Goal: Find specific fact: Find specific fact

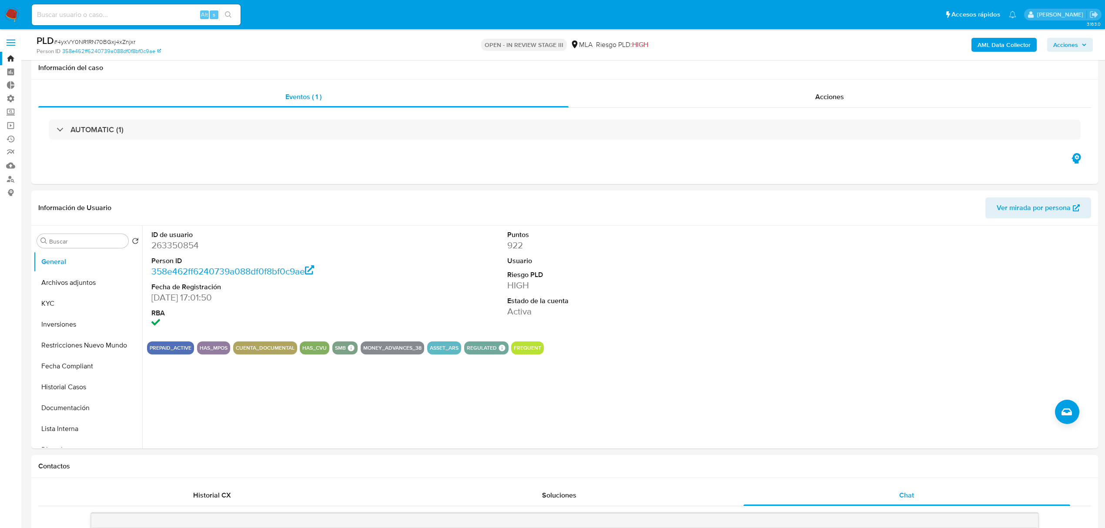
select select "10"
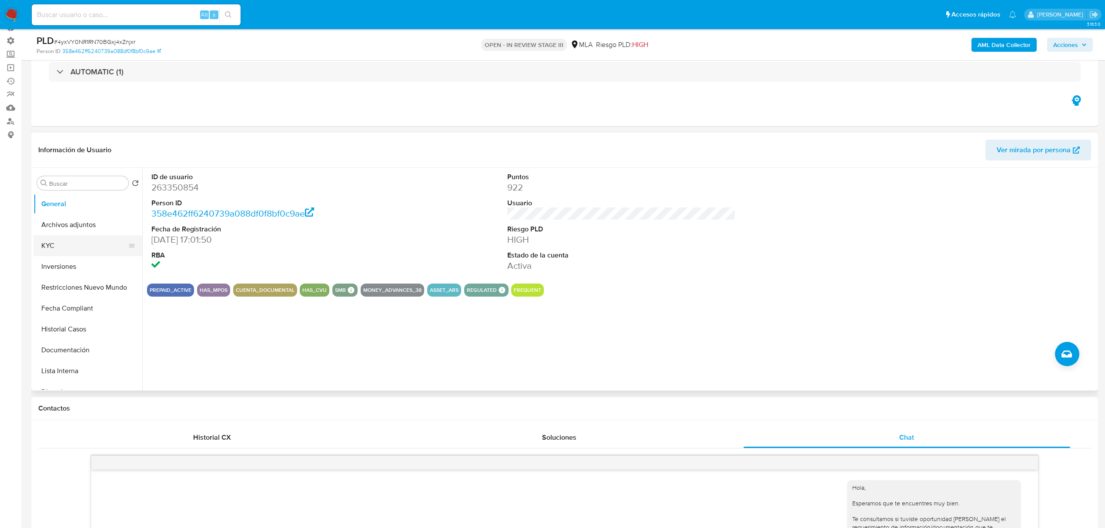
scroll to position [58, 0]
click at [54, 250] on button "KYC" at bounding box center [84, 245] width 102 height 21
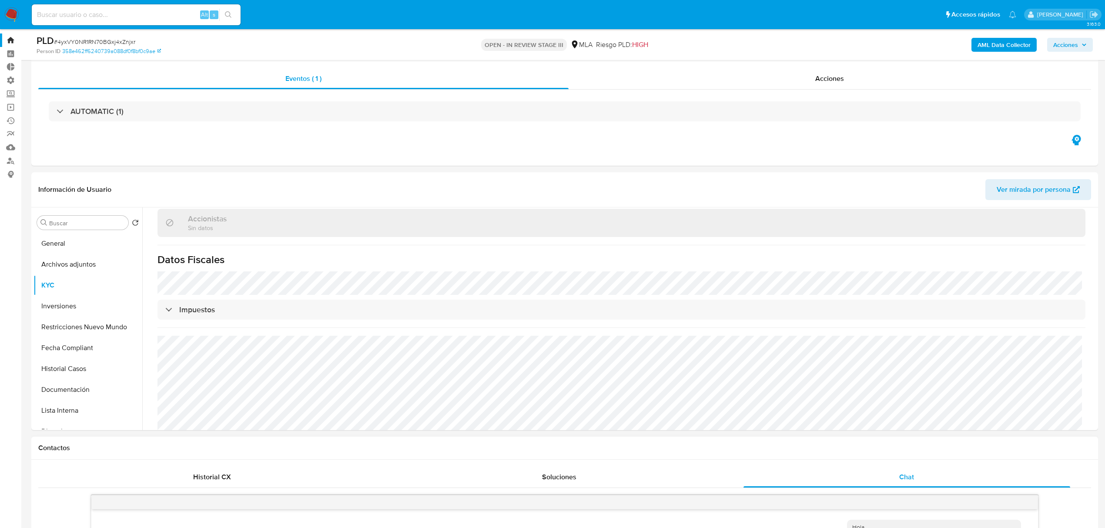
scroll to position [0, 0]
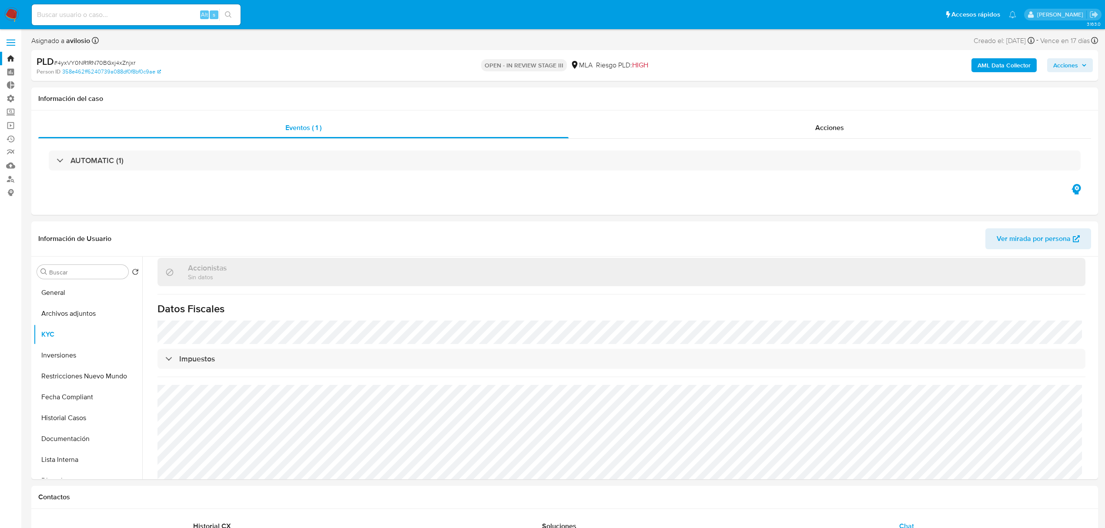
click at [119, 15] on input at bounding box center [136, 14] width 209 height 11
paste input "g4lryHe1w2xr59gY9uVdmdCY"
type input "g4lryHe1w2xr59gY9uVdmdCY"
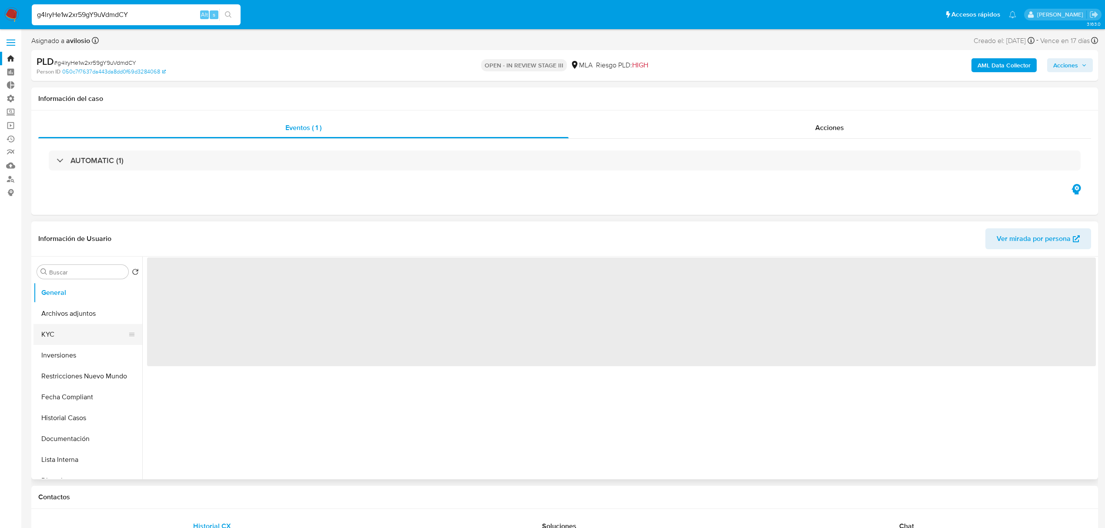
select select "10"
click at [63, 334] on button "KYC" at bounding box center [84, 334] width 102 height 21
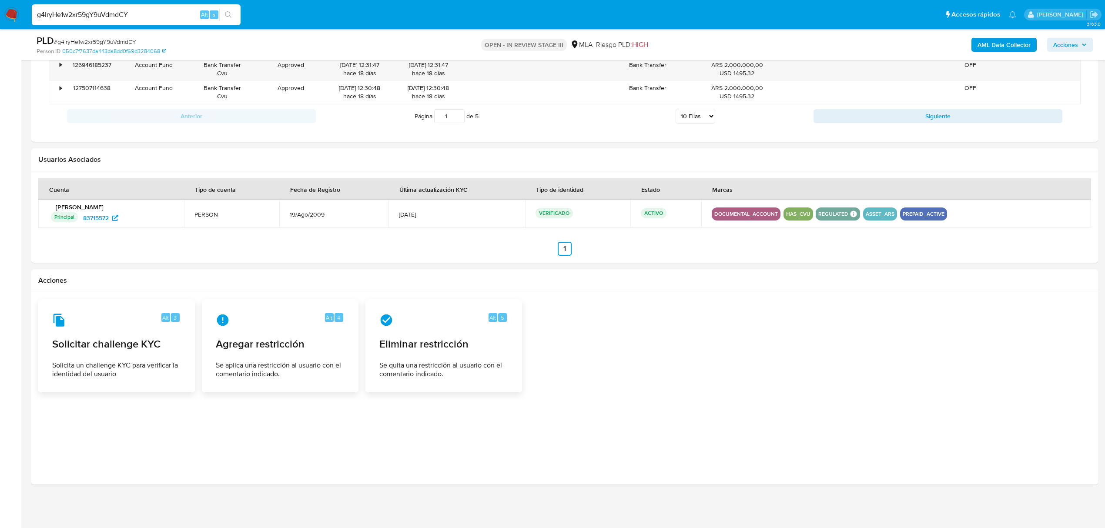
scroll to position [523, 0]
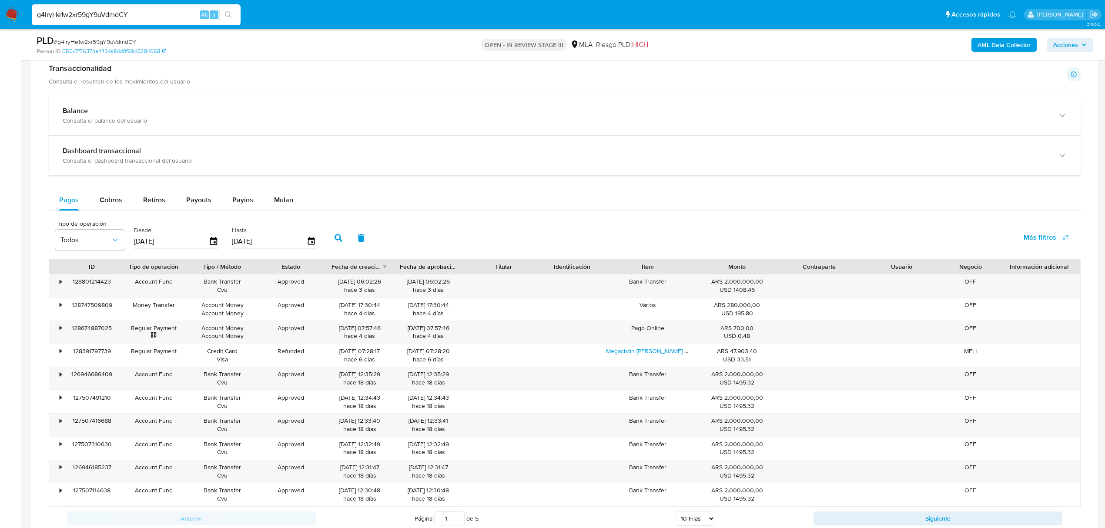
drag, startPoint x: 145, startPoint y: 14, endPoint x: -88, endPoint y: 12, distance: 233.5
click at [0, 12] on html "Pausado Ver notificaciones g4lryHe1w2xr59gY9uVdmdCY Alt s Accesos rápidos Presi…" at bounding box center [552, 203] width 1105 height 1453
paste input "4yxVY0NR1RN70BGxj4xZnjxr"
type input "4yxVY0NR1RN70BGxj4xZnjxr"
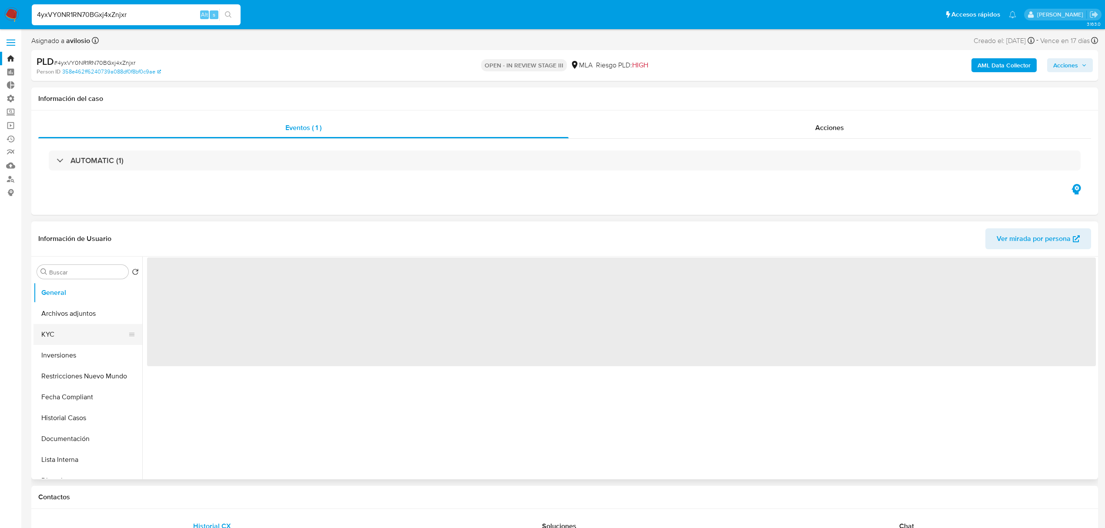
select select "10"
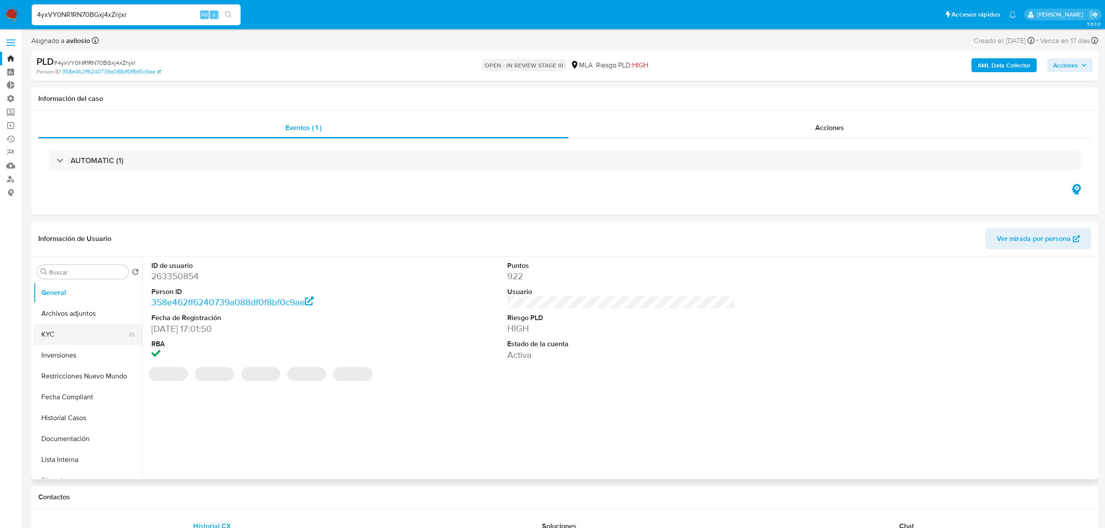
click at [60, 331] on button "KYC" at bounding box center [84, 334] width 102 height 21
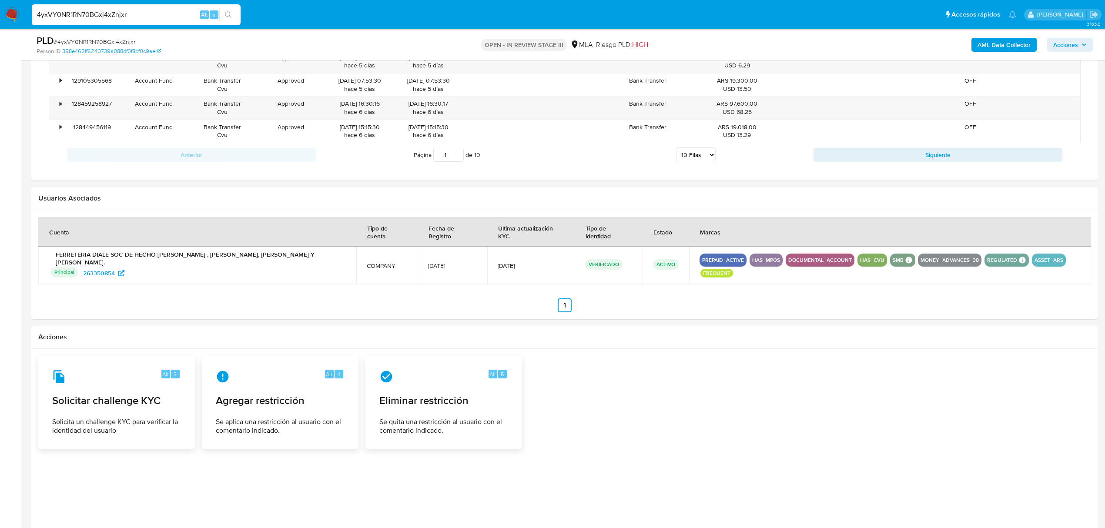
scroll to position [1006, 0]
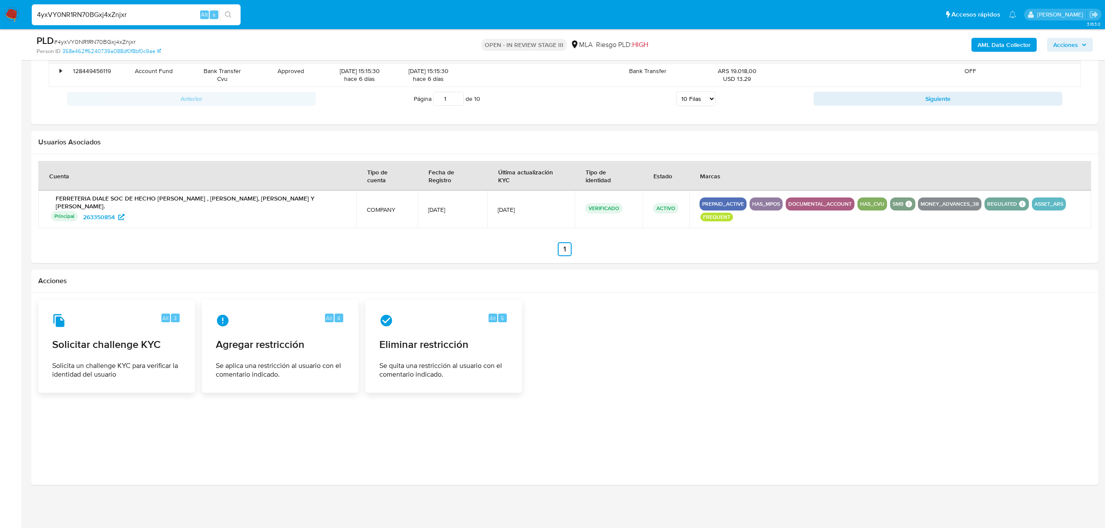
click at [117, 17] on input "4yxVY0NR1RN70BGxj4xZnjxr" at bounding box center [136, 14] width 209 height 11
paste input "eDQN34GHZMKAzhsVAuJek1mz"
type input "eDQN34GHZMKAzhsVAuJek1mz"
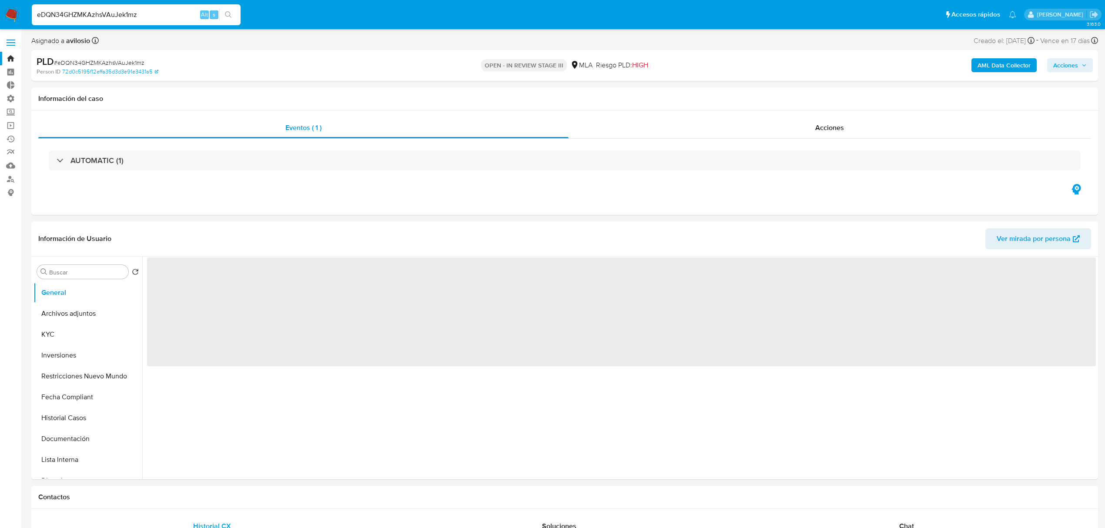
select select "10"
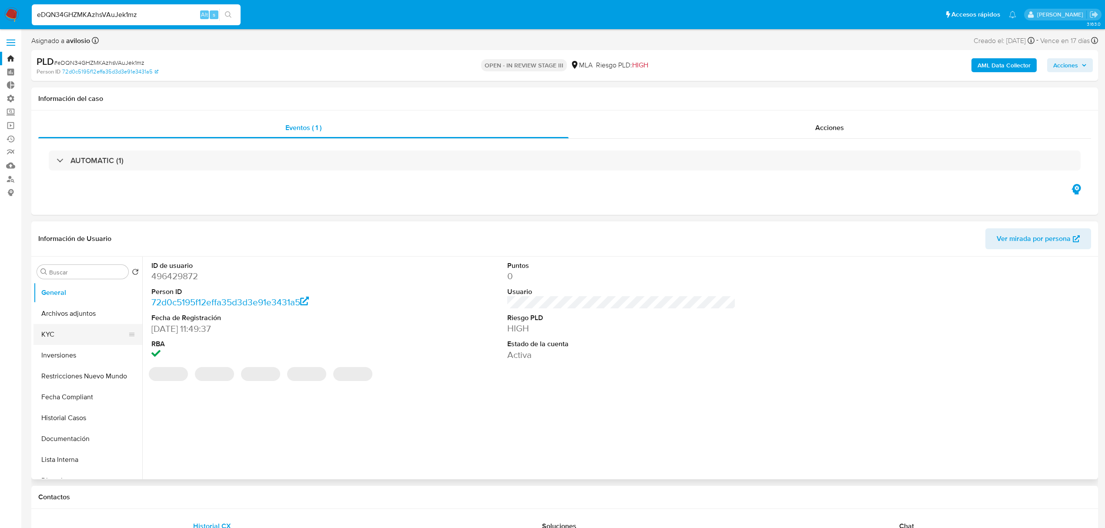
click at [75, 331] on button "KYC" at bounding box center [84, 334] width 102 height 21
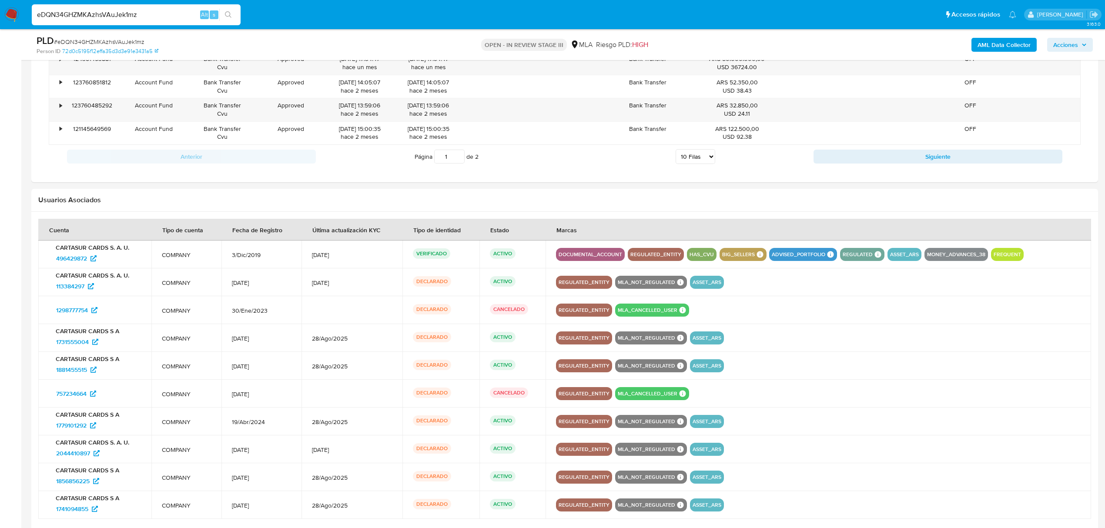
scroll to position [870, 0]
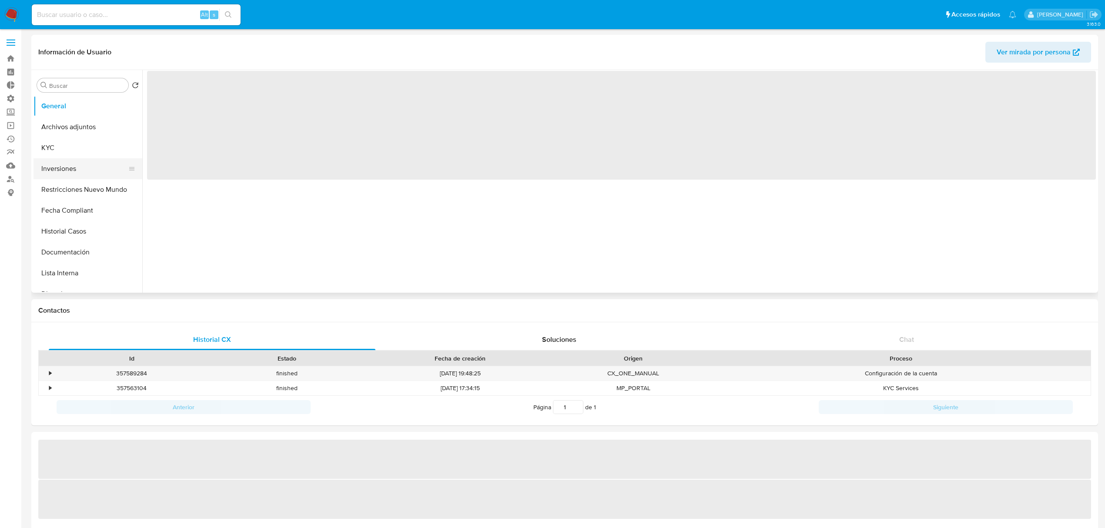
click at [61, 173] on button "Inversiones" at bounding box center [84, 168] width 102 height 21
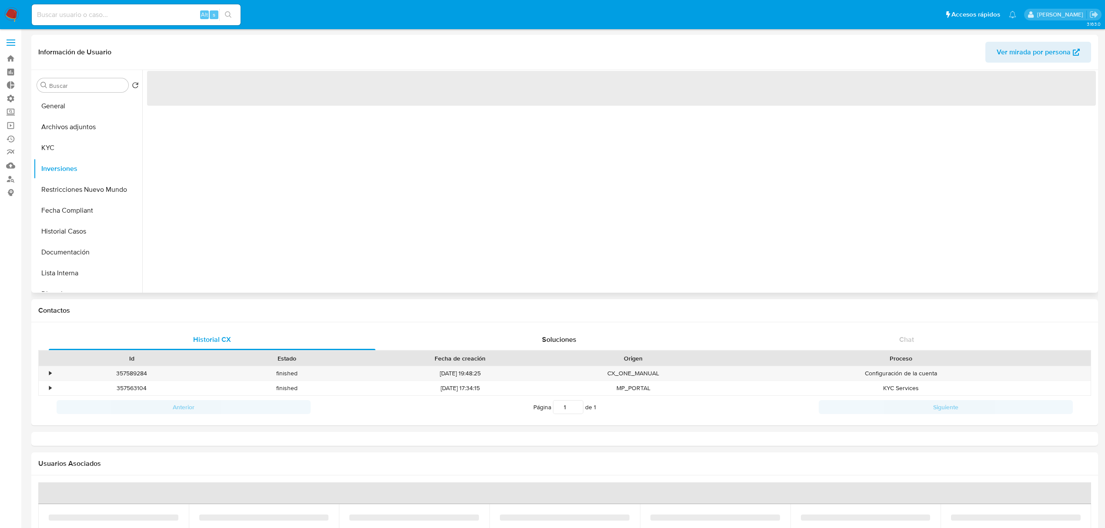
select select "10"
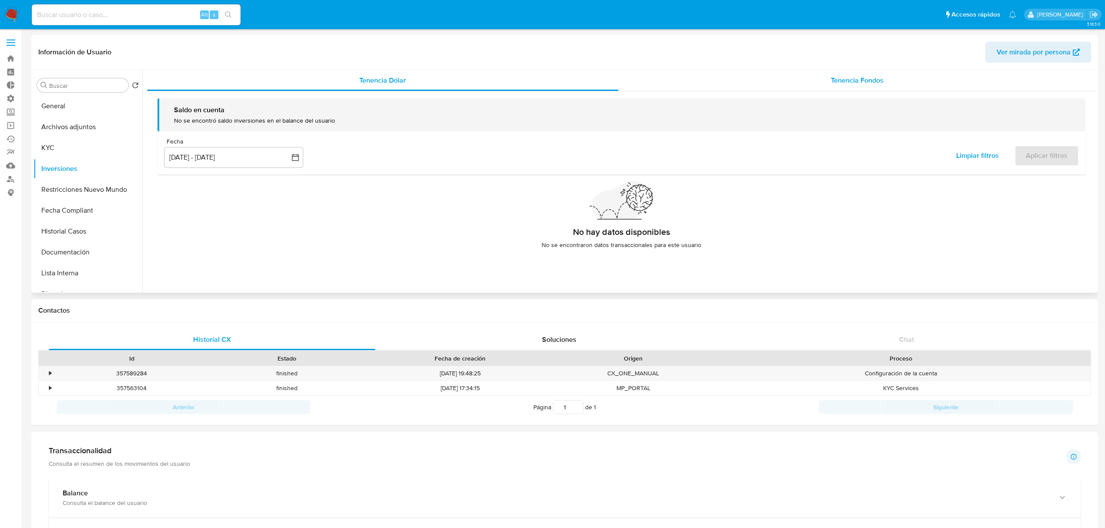
click at [858, 79] on span "Tenencia Fondos" at bounding box center [857, 80] width 53 height 10
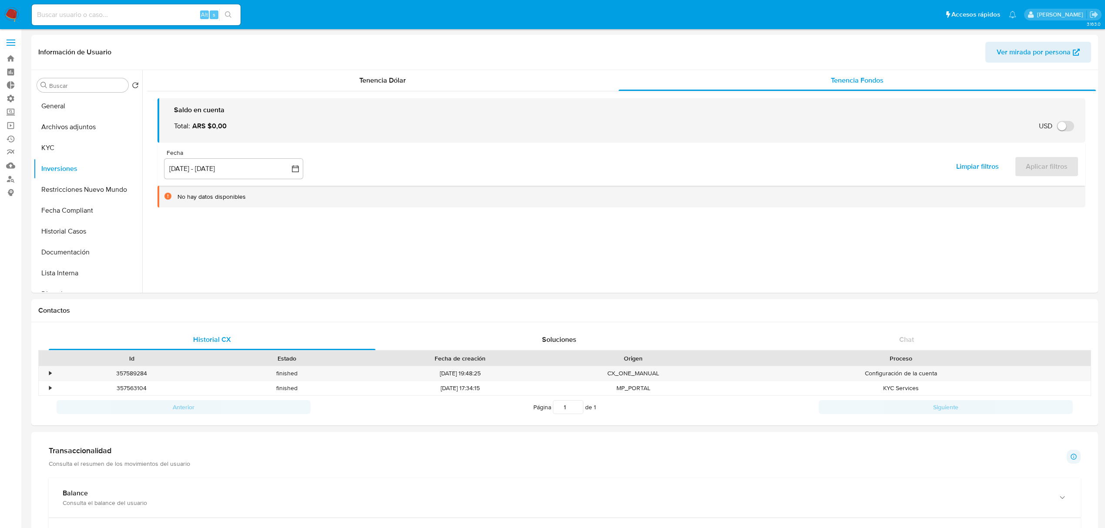
click at [150, 15] on input at bounding box center [136, 14] width 209 height 11
paste input "uAwEDUr44wtRLT9tQOhaFKPr"
type input "uAwEDUr44wtRLT9tQOhaFKPr"
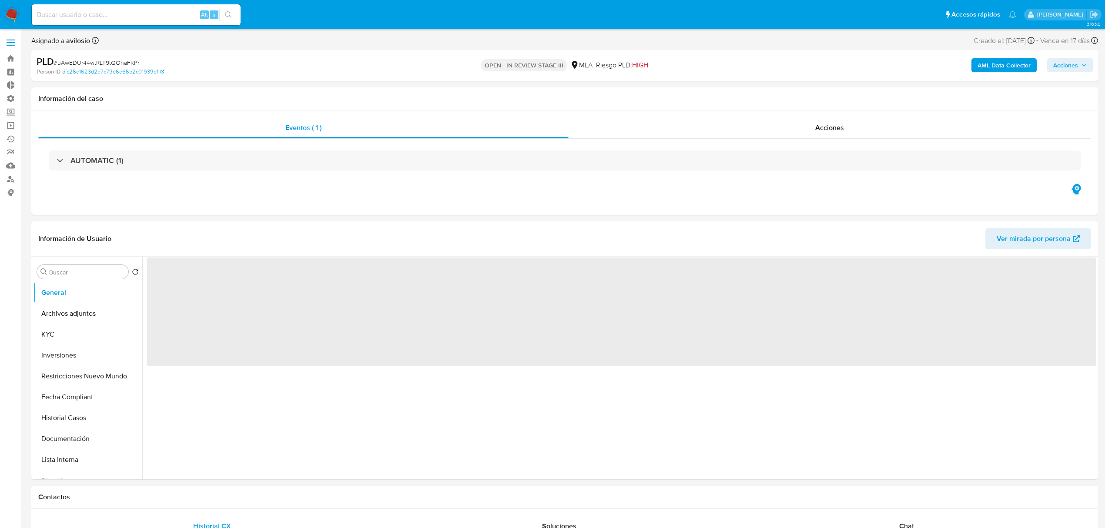
select select "10"
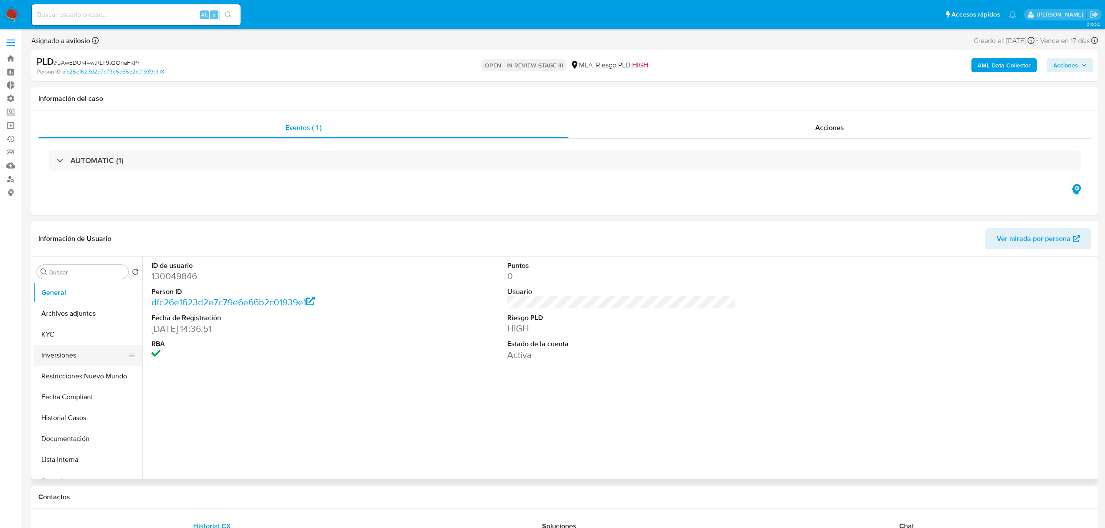
click at [47, 358] on button "Inversiones" at bounding box center [84, 355] width 102 height 21
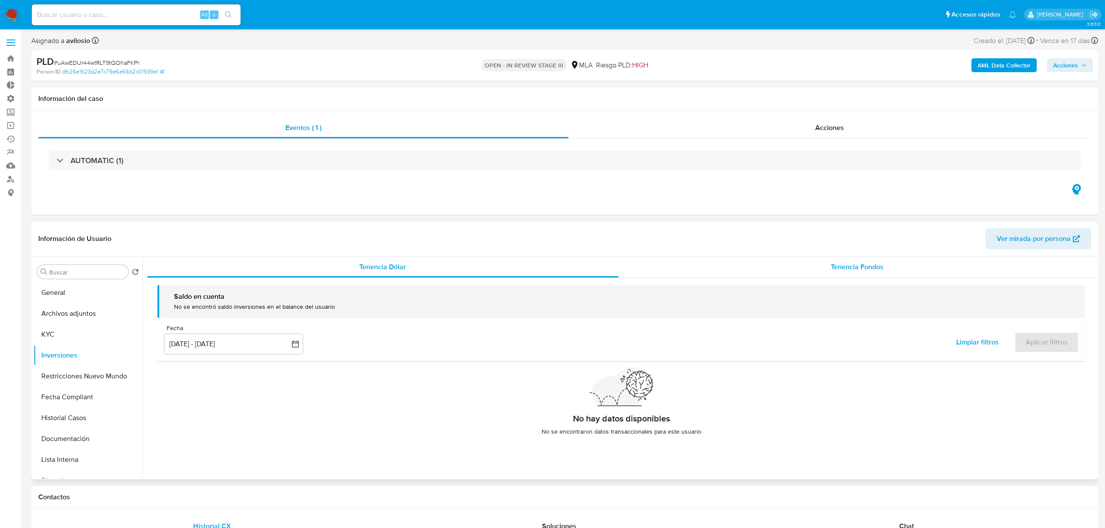
click at [849, 267] on span "Tenencia Fondos" at bounding box center [857, 267] width 53 height 10
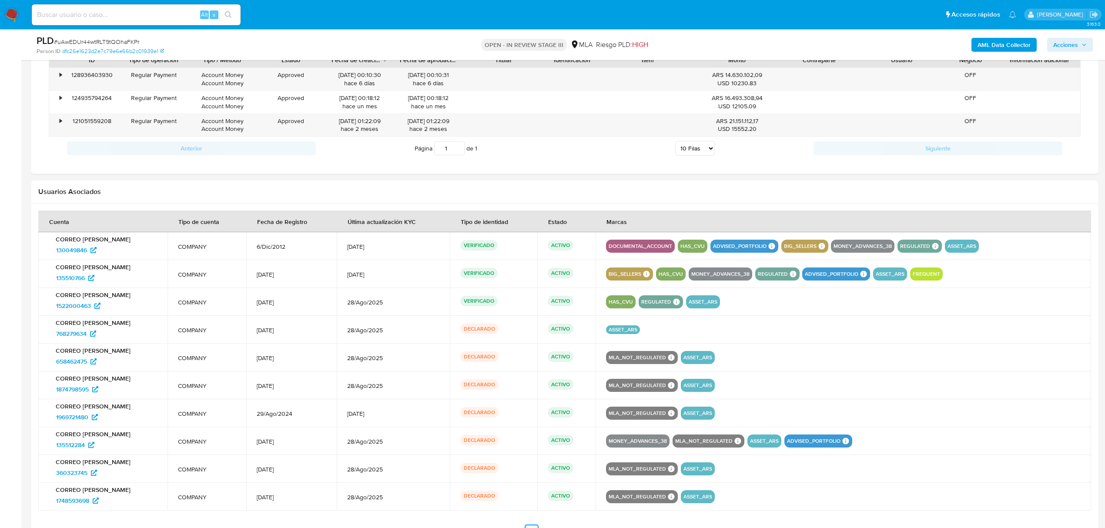
scroll to position [785, 0]
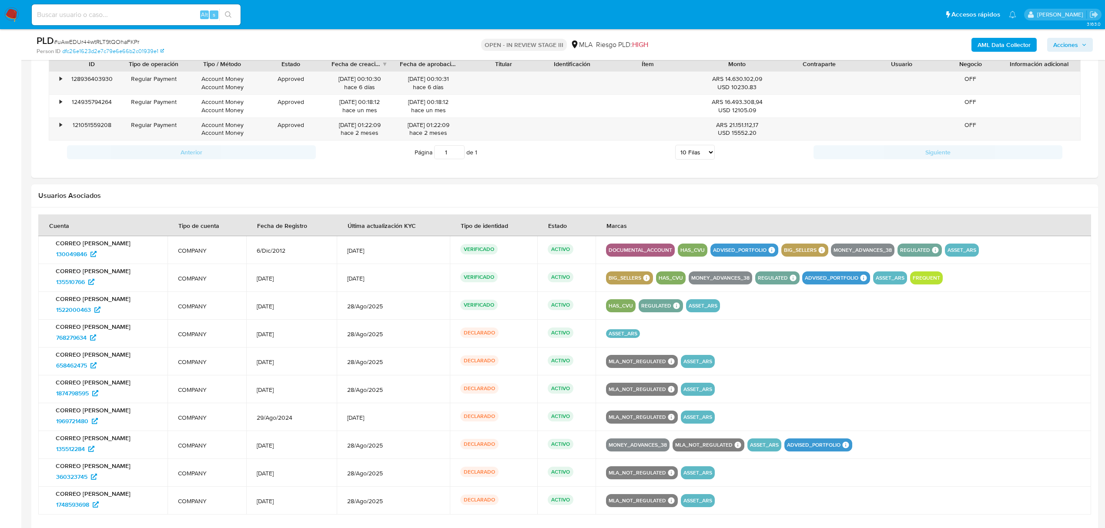
drag, startPoint x: 187, startPoint y: 321, endPoint x: 190, endPoint y: 315, distance: 6.2
click at [190, 315] on td "COMPANY" at bounding box center [206, 306] width 79 height 28
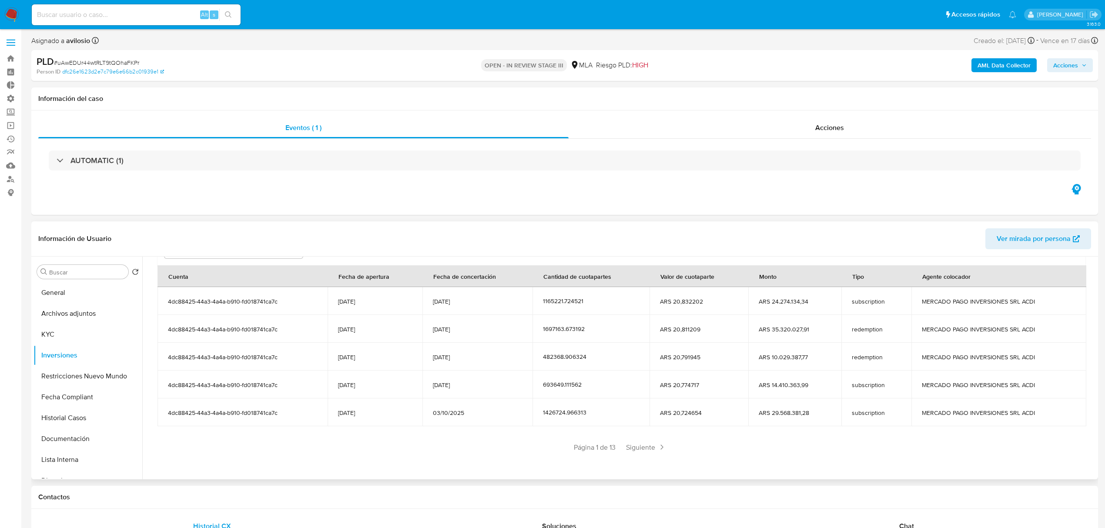
scroll to position [0, 0]
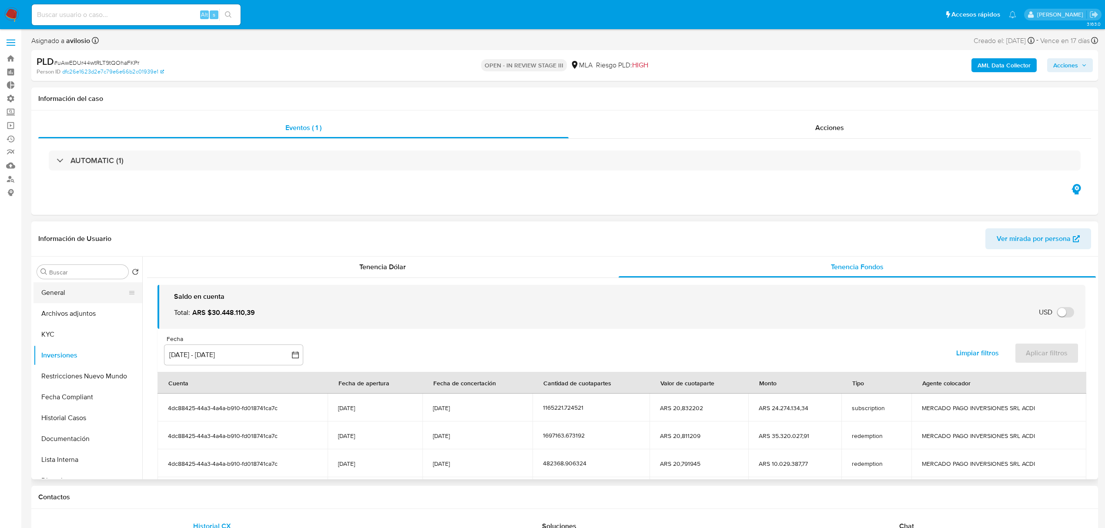
click at [77, 300] on button "General" at bounding box center [84, 292] width 102 height 21
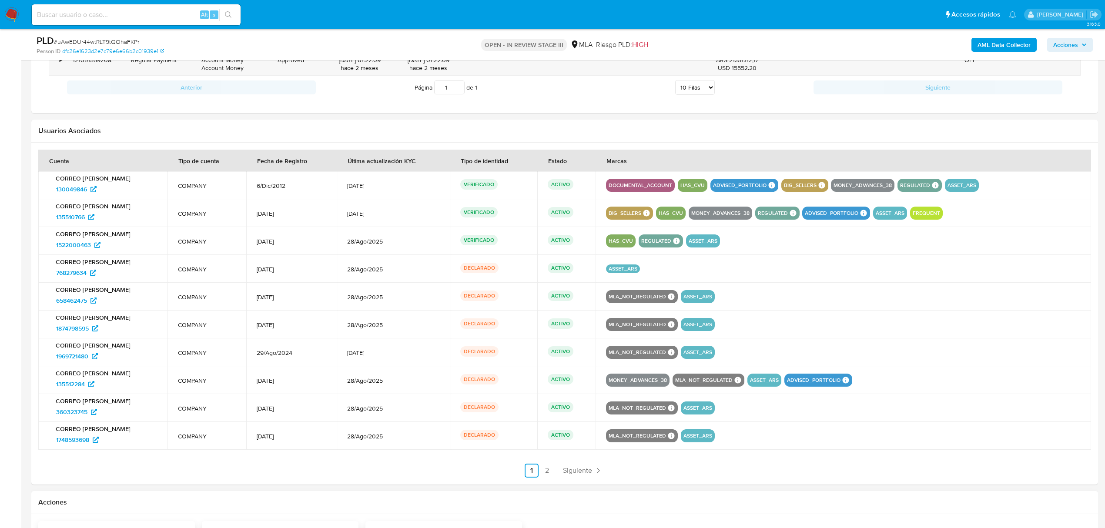
scroll to position [842, 0]
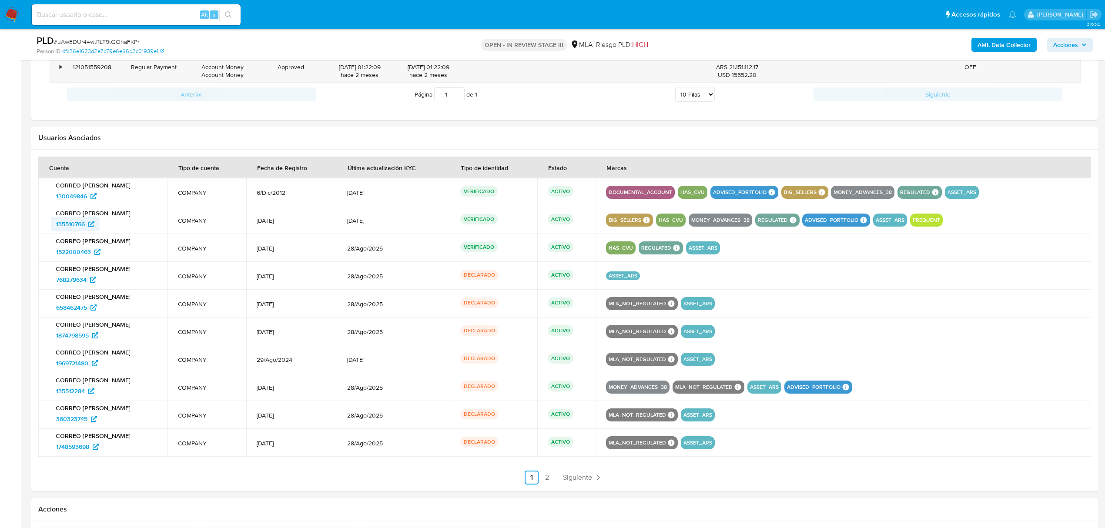
click at [70, 226] on span "135510766" at bounding box center [70, 224] width 29 height 14
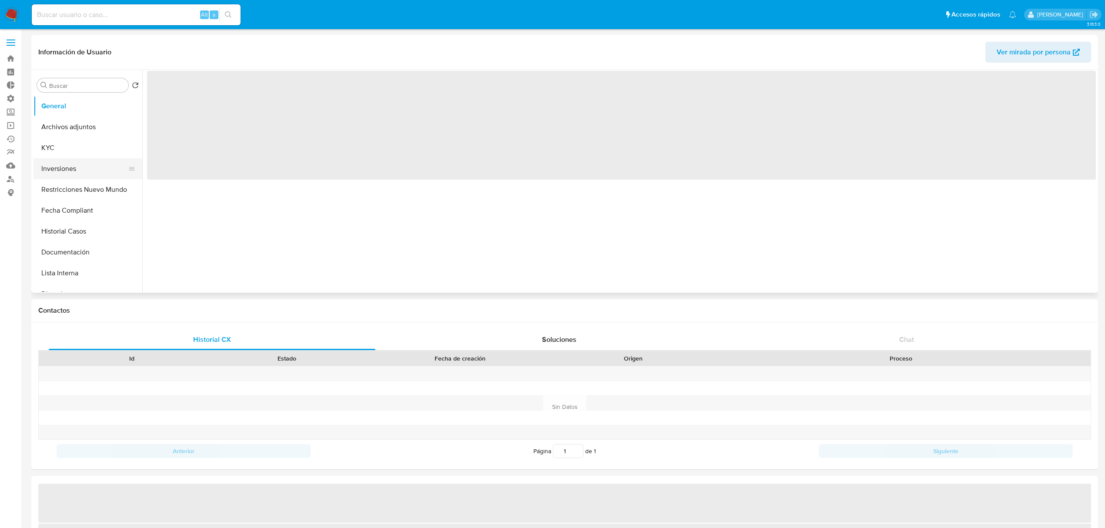
click at [56, 167] on button "Inversiones" at bounding box center [84, 168] width 102 height 21
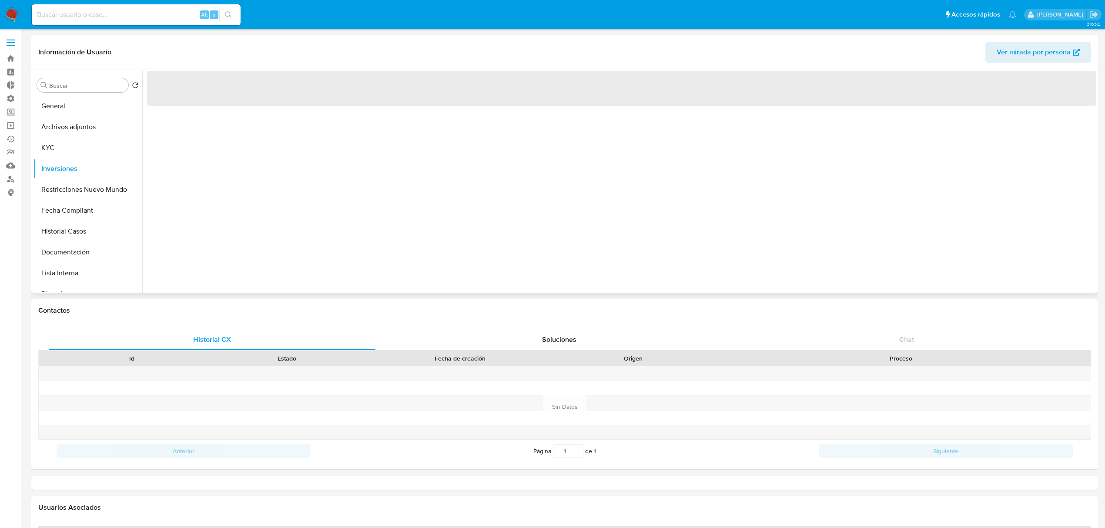
select select "10"
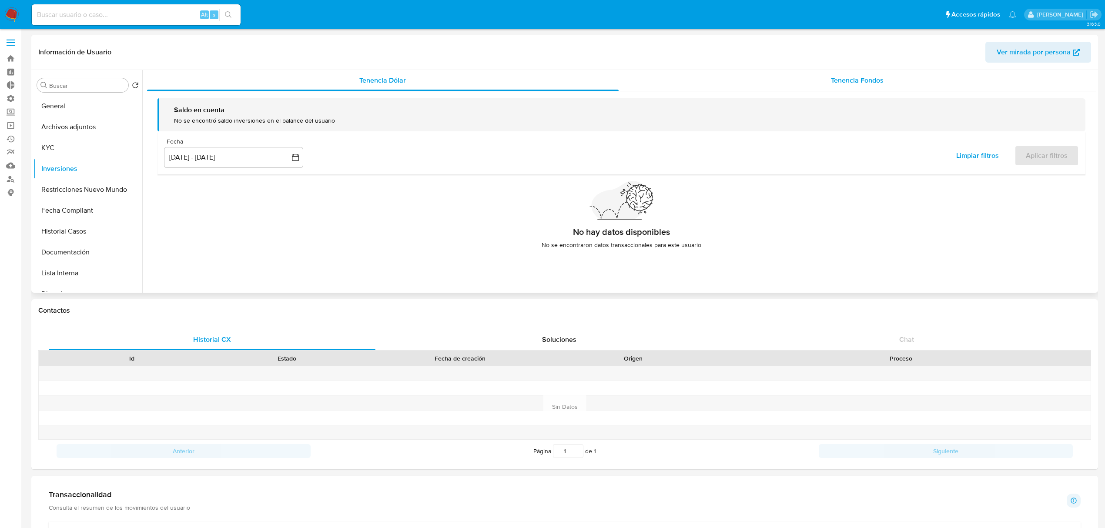
click at [908, 84] on div "Tenencia Fondos" at bounding box center [857, 80] width 478 height 21
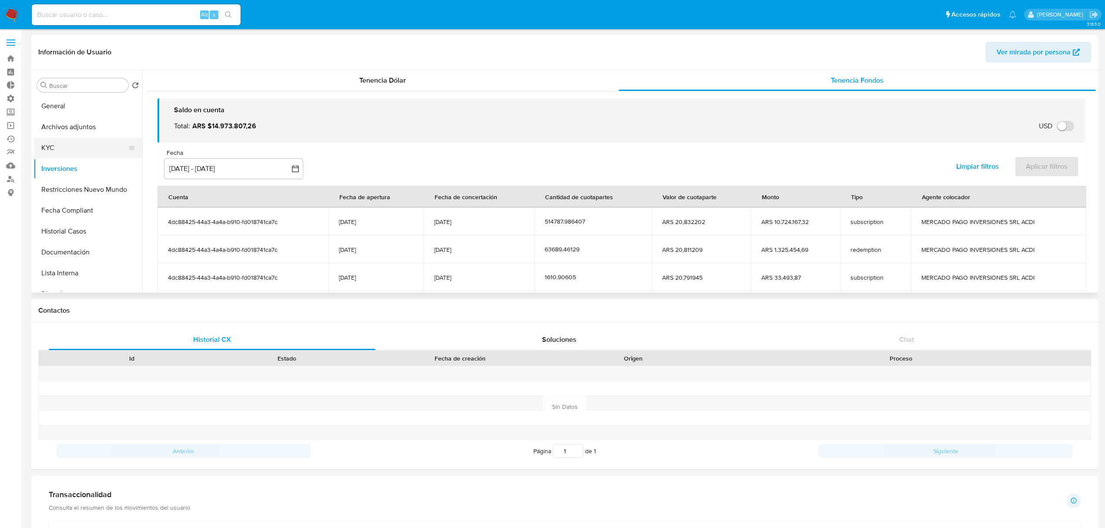
drag, startPoint x: 58, startPoint y: 141, endPoint x: 90, endPoint y: 143, distance: 32.7
click at [62, 141] on button "KYC" at bounding box center [84, 147] width 102 height 21
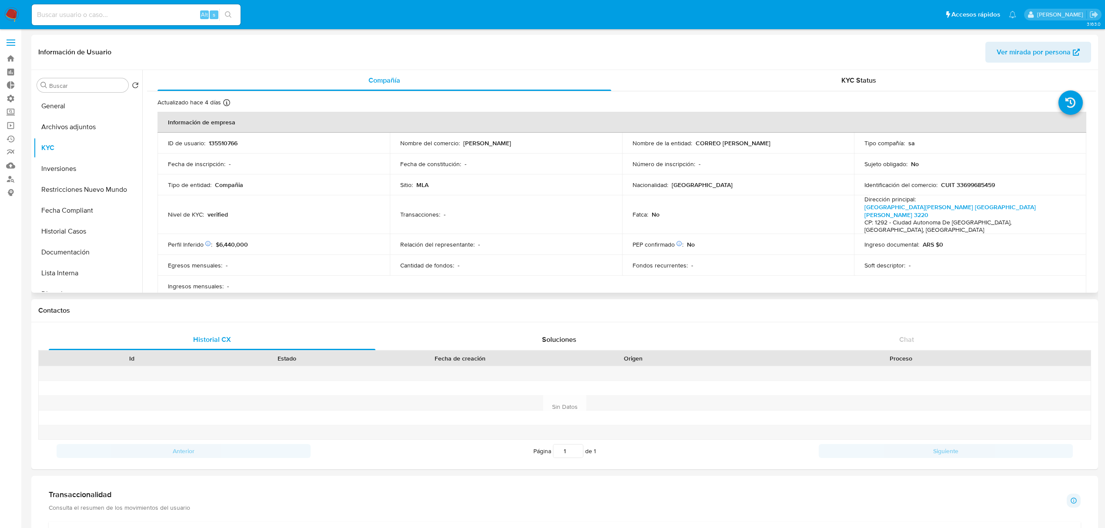
click at [975, 185] on p "CUIT 33699685459" at bounding box center [968, 185] width 54 height 8
copy p "33699685459"
